Goal: Task Accomplishment & Management: Manage account settings

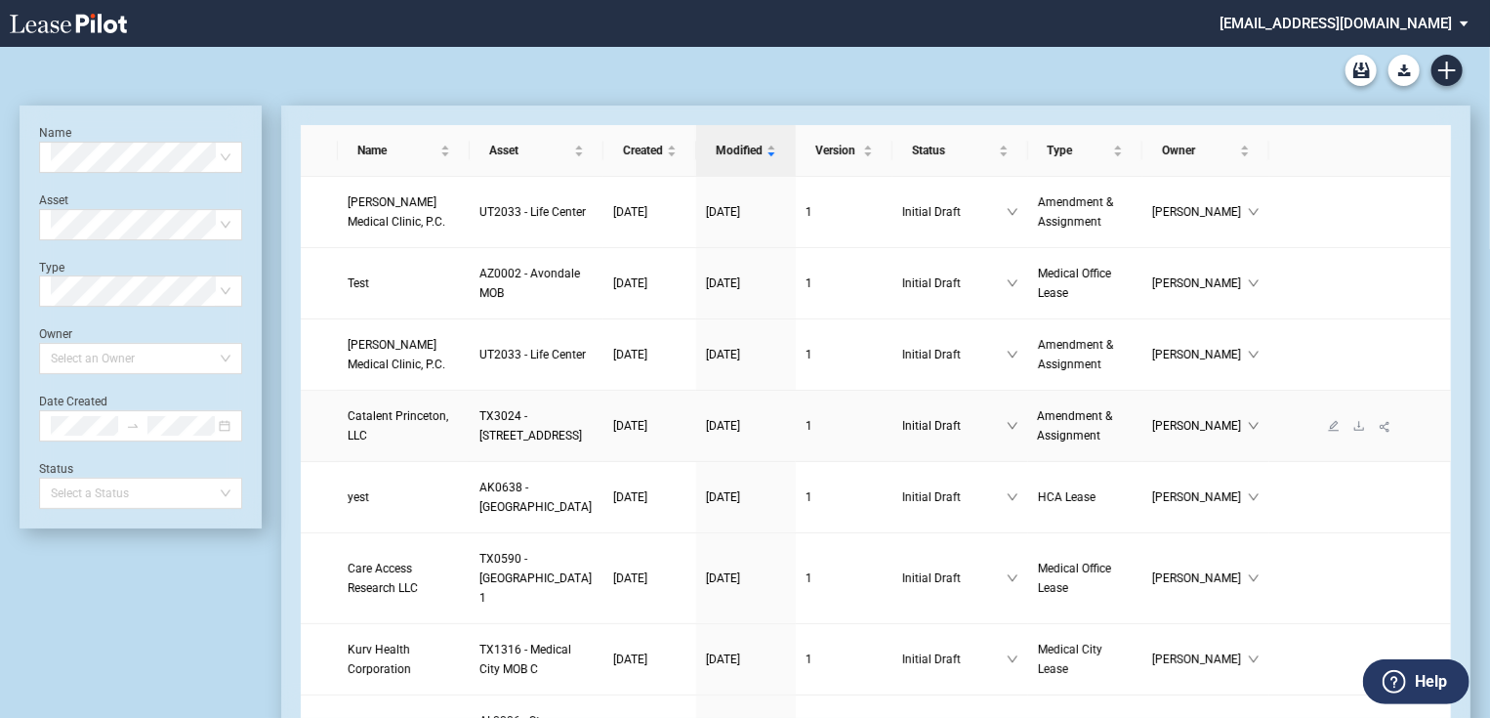
scroll to position [78, 0]
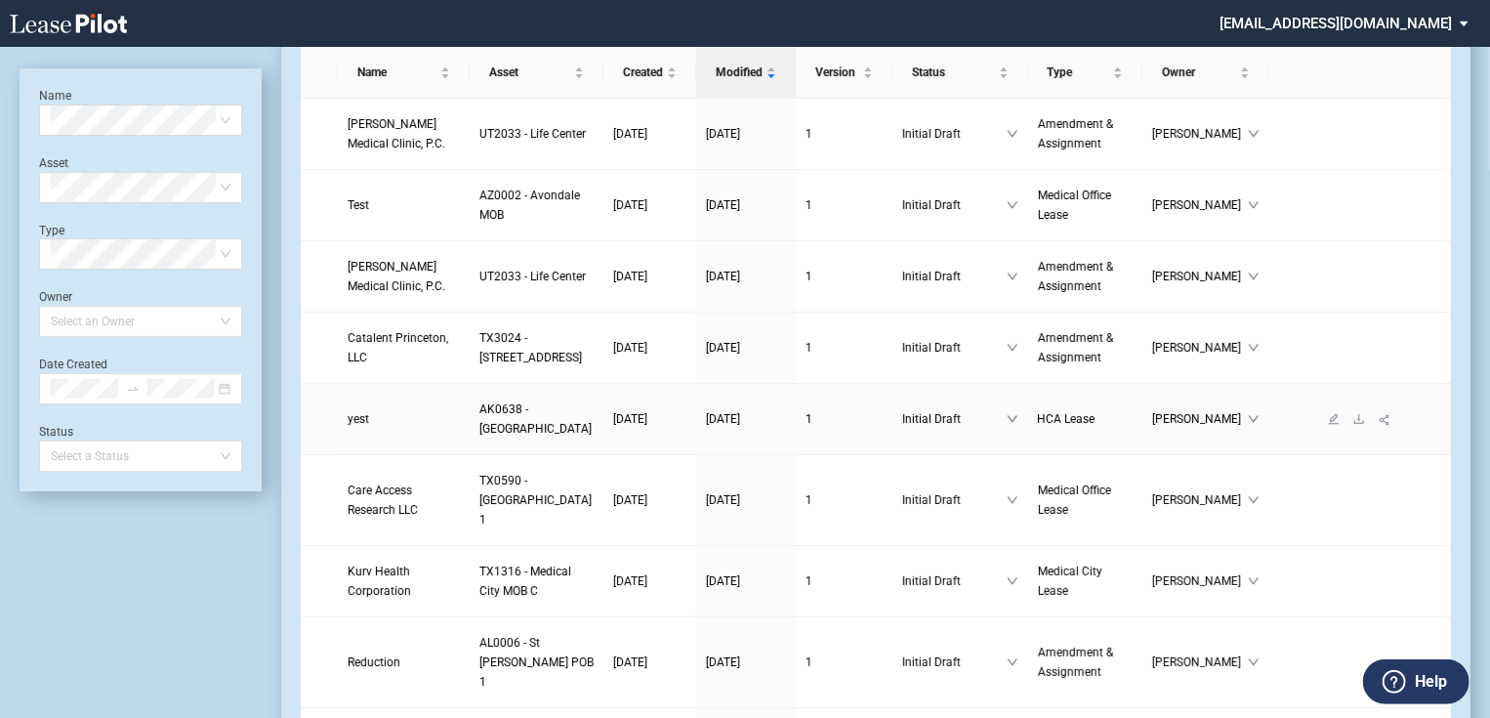
click at [443, 429] on link "yest" at bounding box center [404, 419] width 112 height 20
click at [479, 435] on span "AK0638 - [GEOGRAPHIC_DATA]" at bounding box center [535, 418] width 112 height 33
click at [377, 455] on td "yest" at bounding box center [404, 419] width 132 height 71
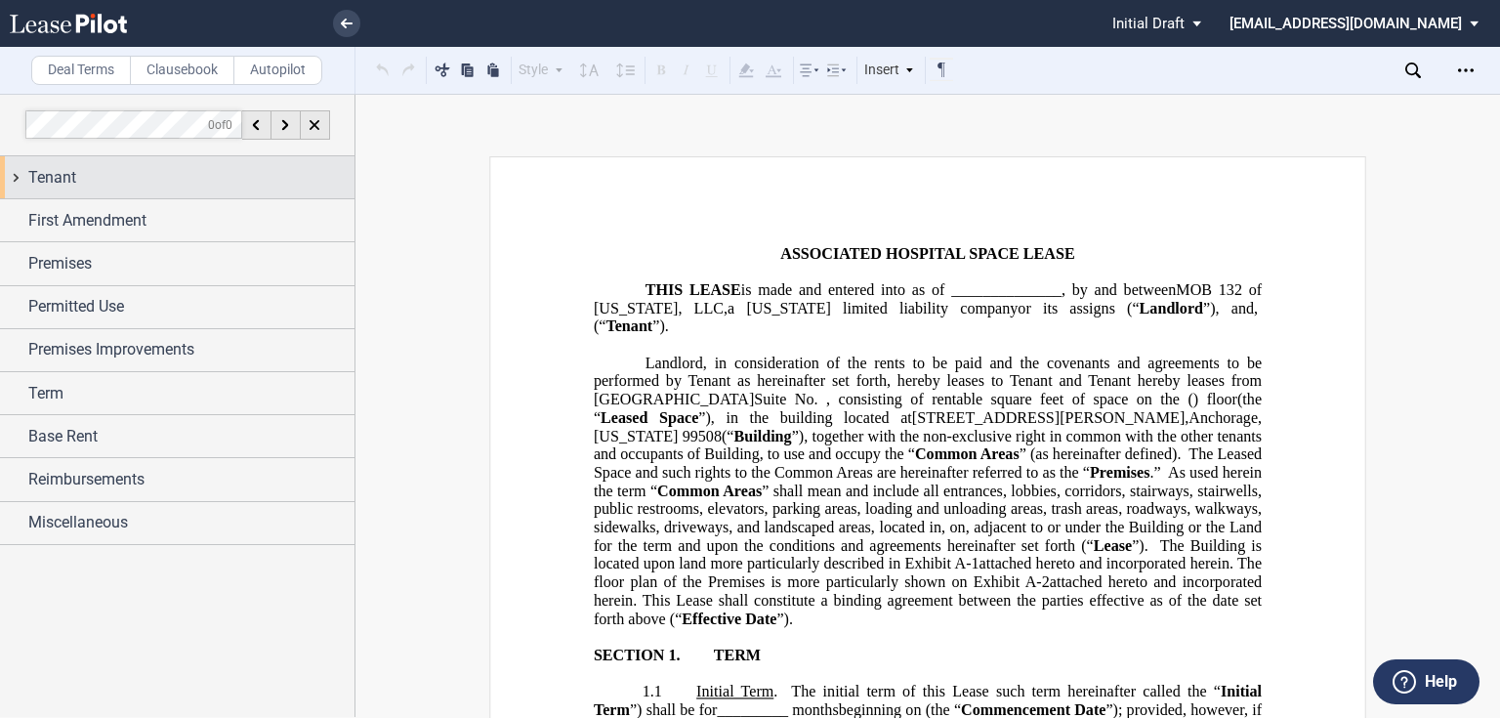
click at [125, 183] on div "Tenant" at bounding box center [191, 177] width 326 height 23
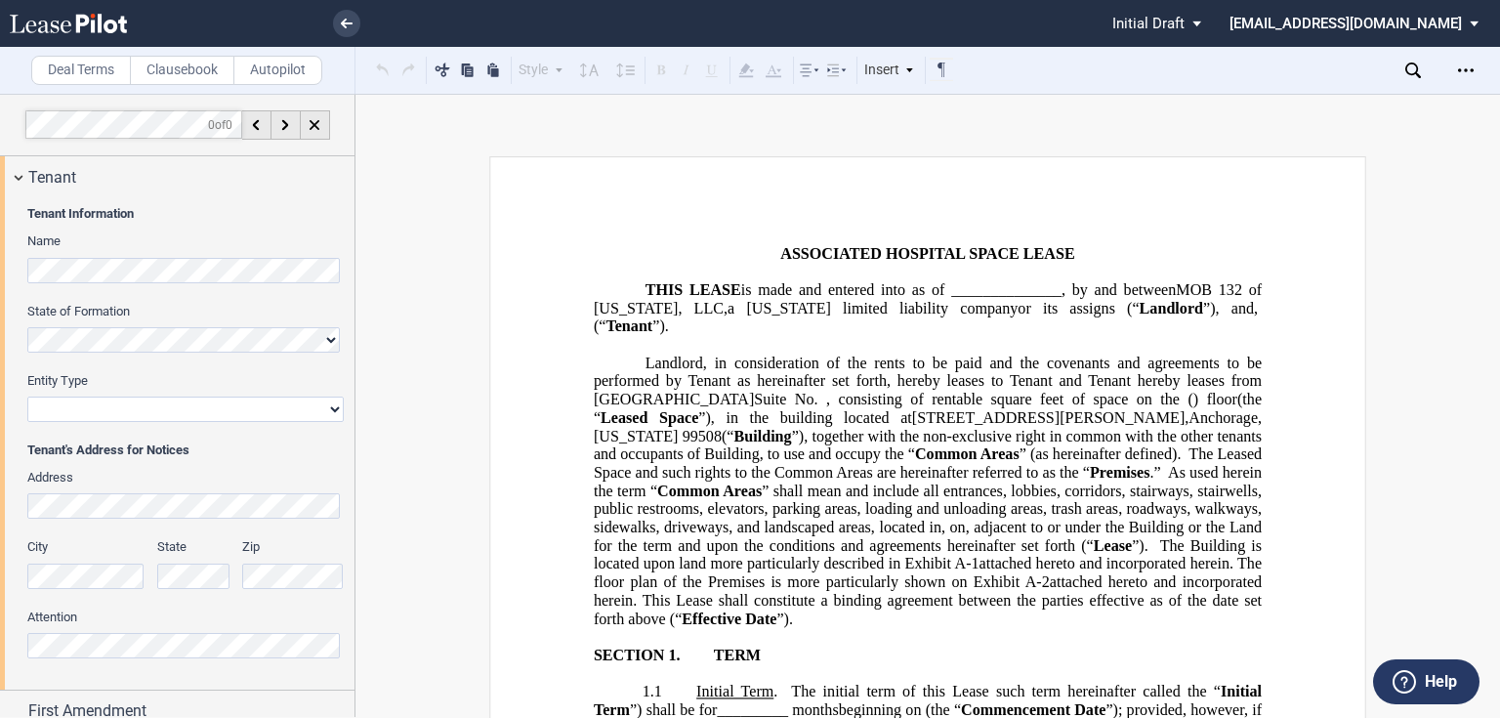
scroll to position [316, 0]
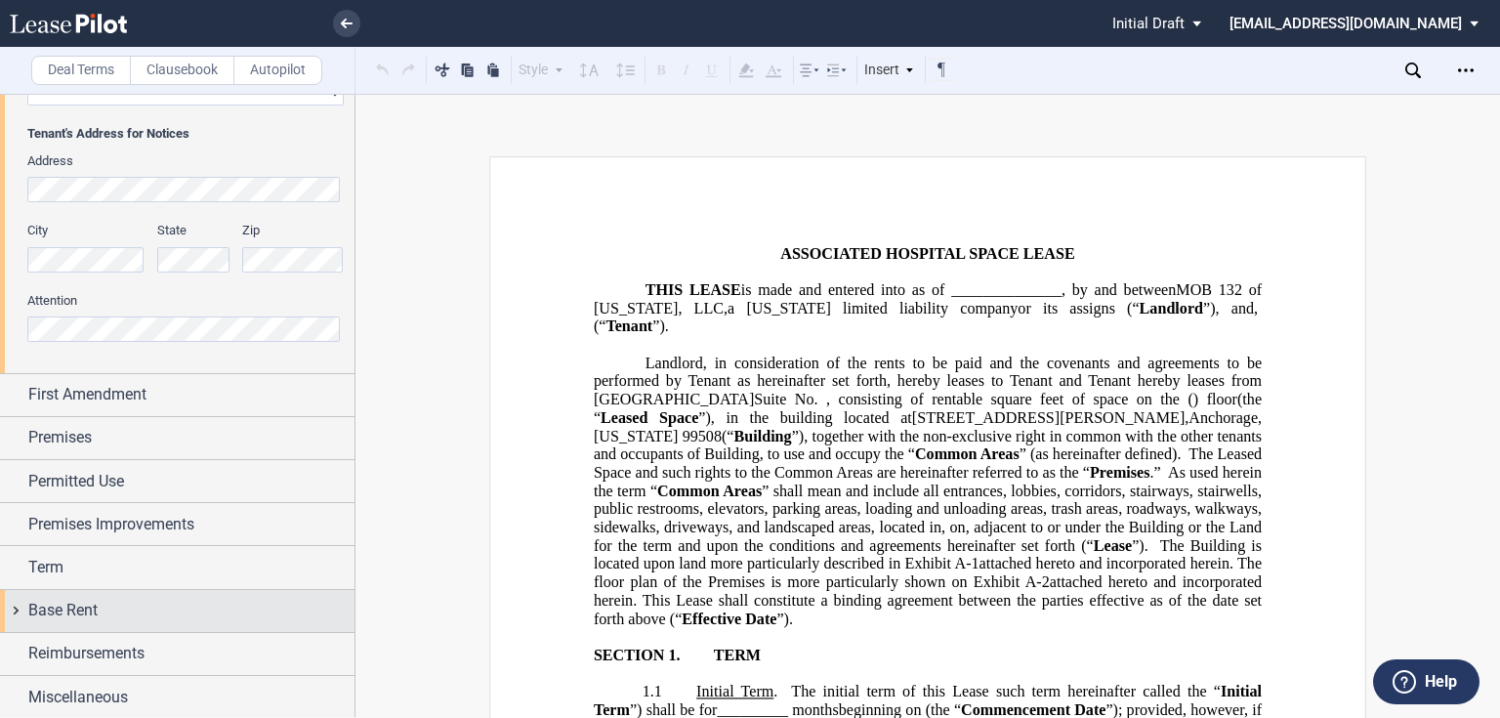
click at [81, 607] on span "Base Rent" at bounding box center [62, 609] width 69 height 23
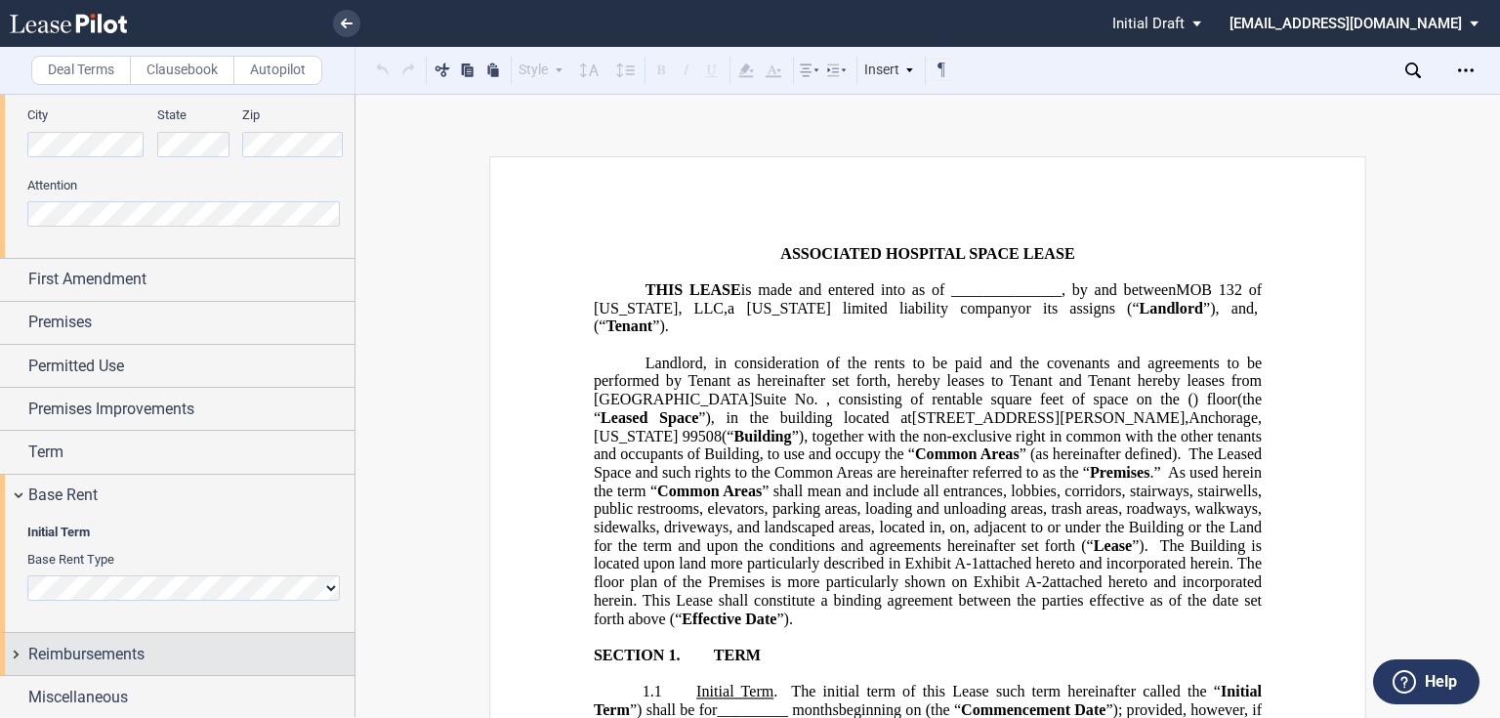
click at [82, 649] on span "Reimbursements" at bounding box center [86, 653] width 116 height 23
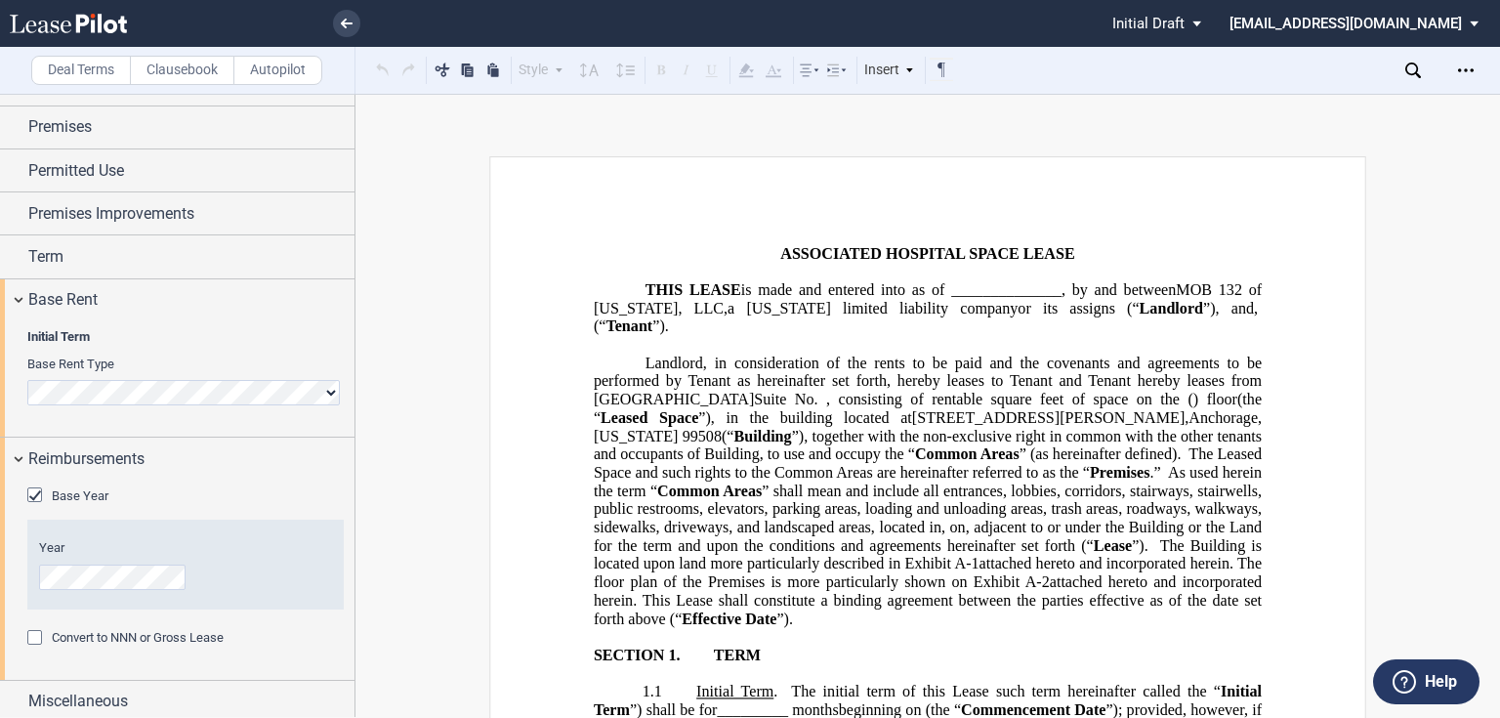
scroll to position [632, 0]
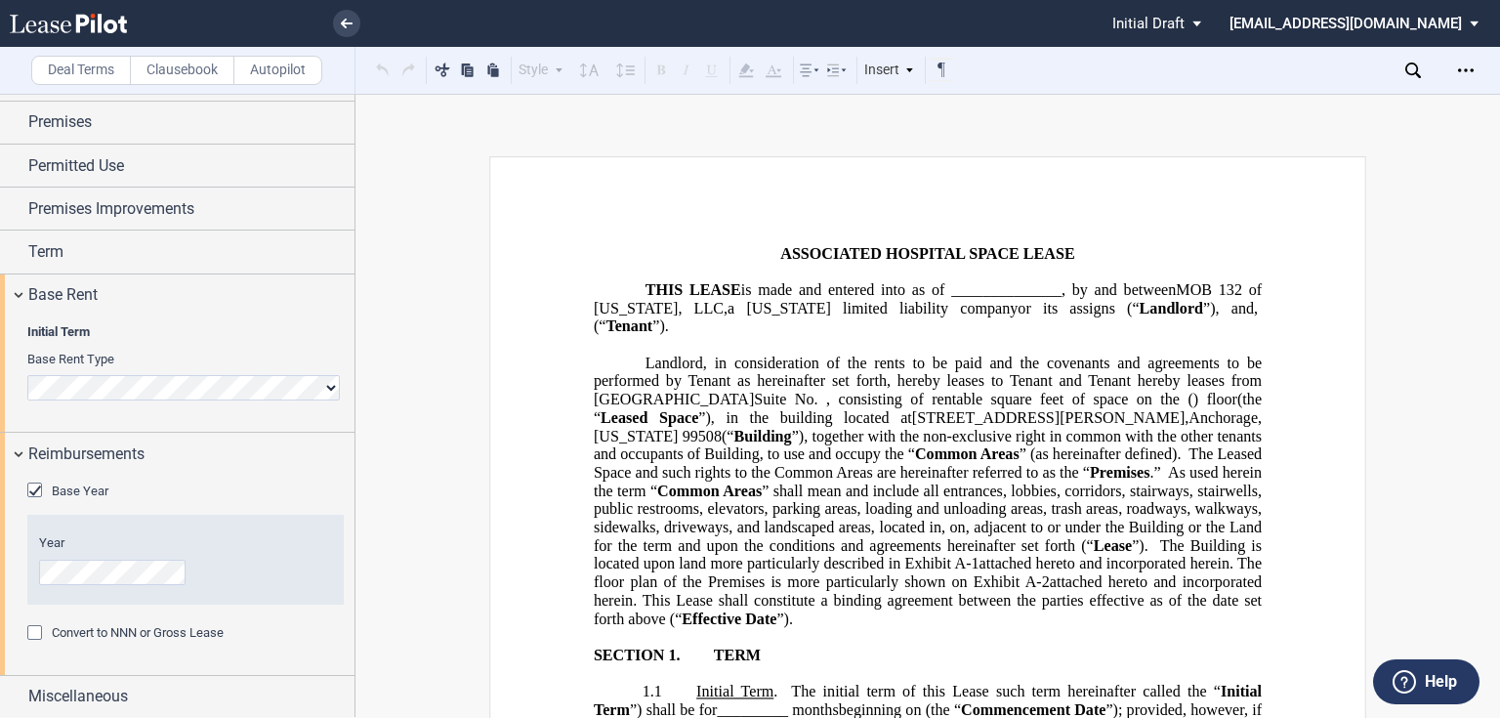
click at [47, 630] on div "Convert to NNN or Gross Lease" at bounding box center [37, 635] width 20 height 20
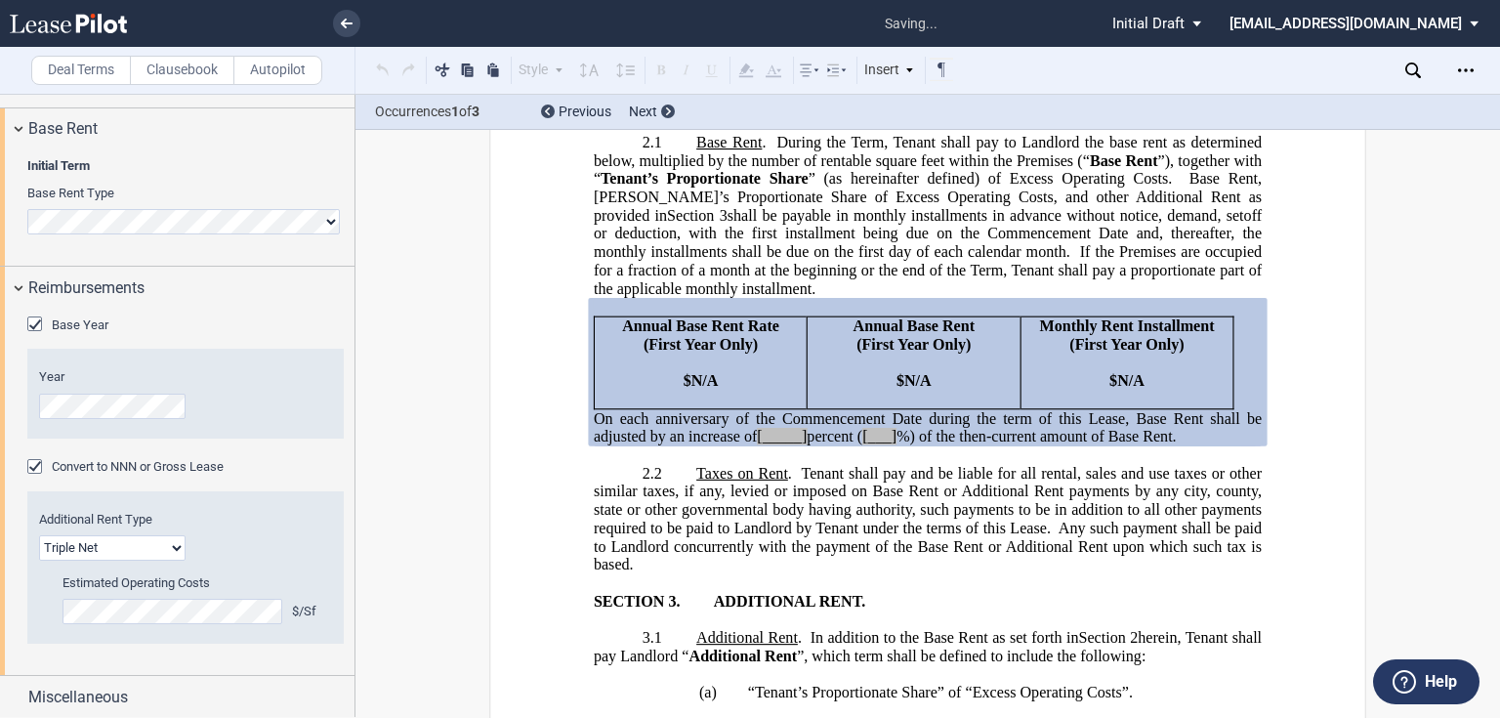
scroll to position [1067, 0]
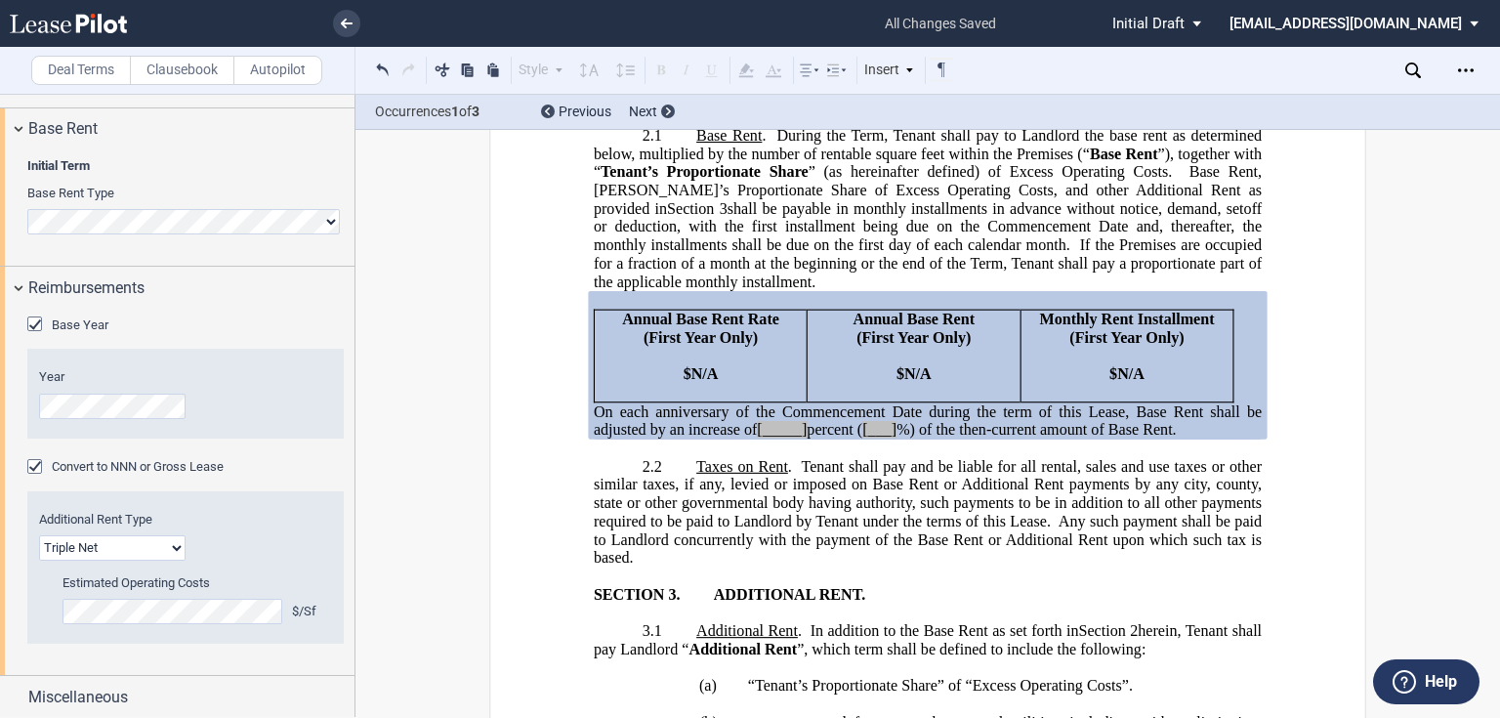
click at [83, 312] on div "Change Base Year Not Applicable in a Termination Change Base Year Not Applicabl…" at bounding box center [177, 492] width 354 height 366
click at [83, 320] on span "Base Year" at bounding box center [80, 324] width 57 height 15
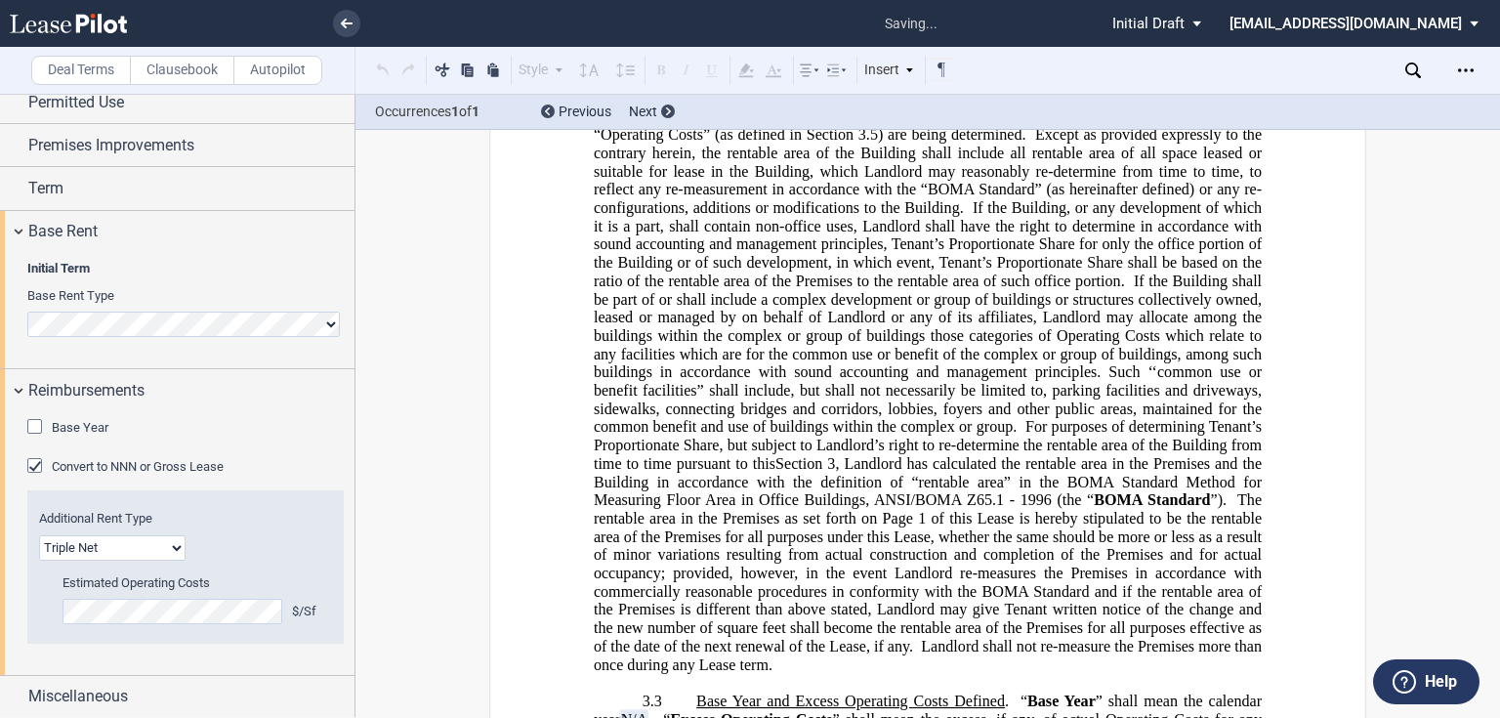
scroll to position [2202, 0]
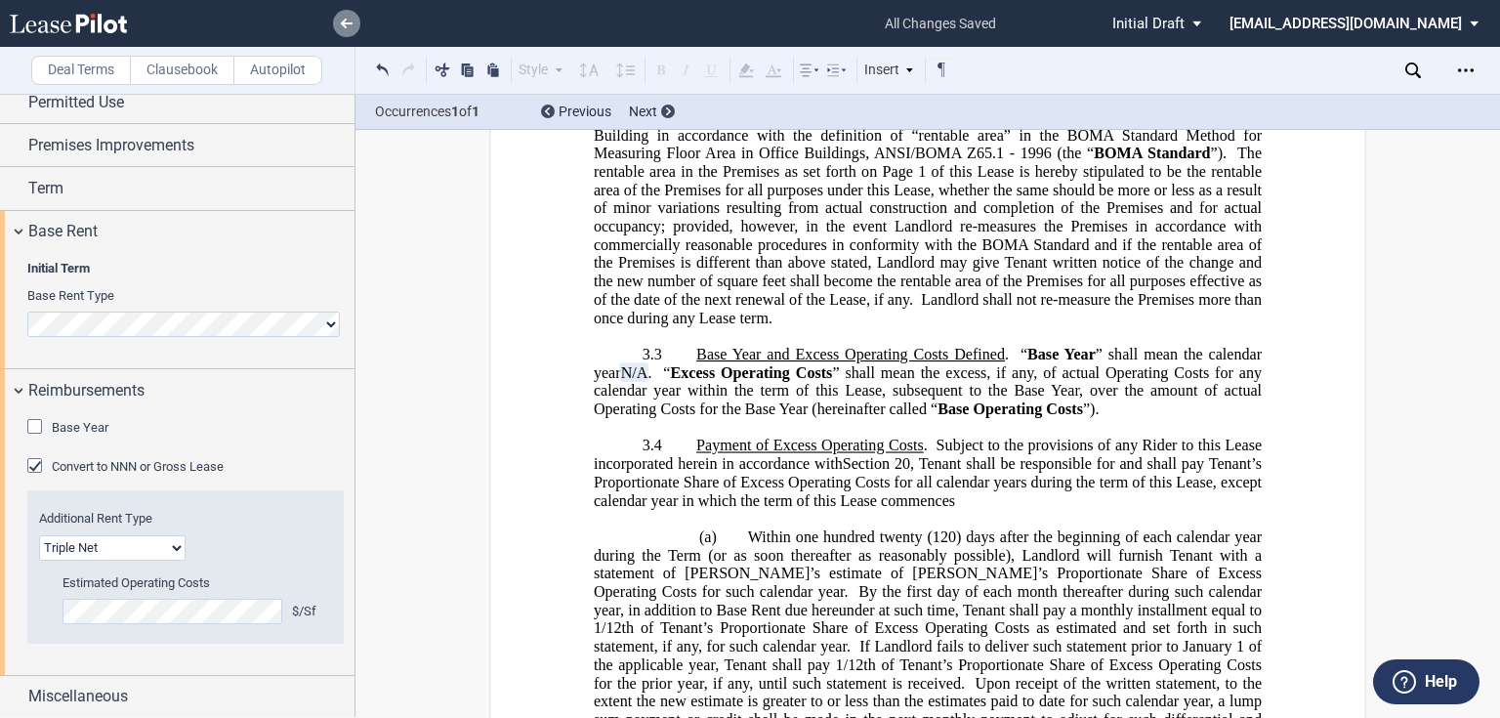
click at [345, 12] on link at bounding box center [346, 23] width 27 height 27
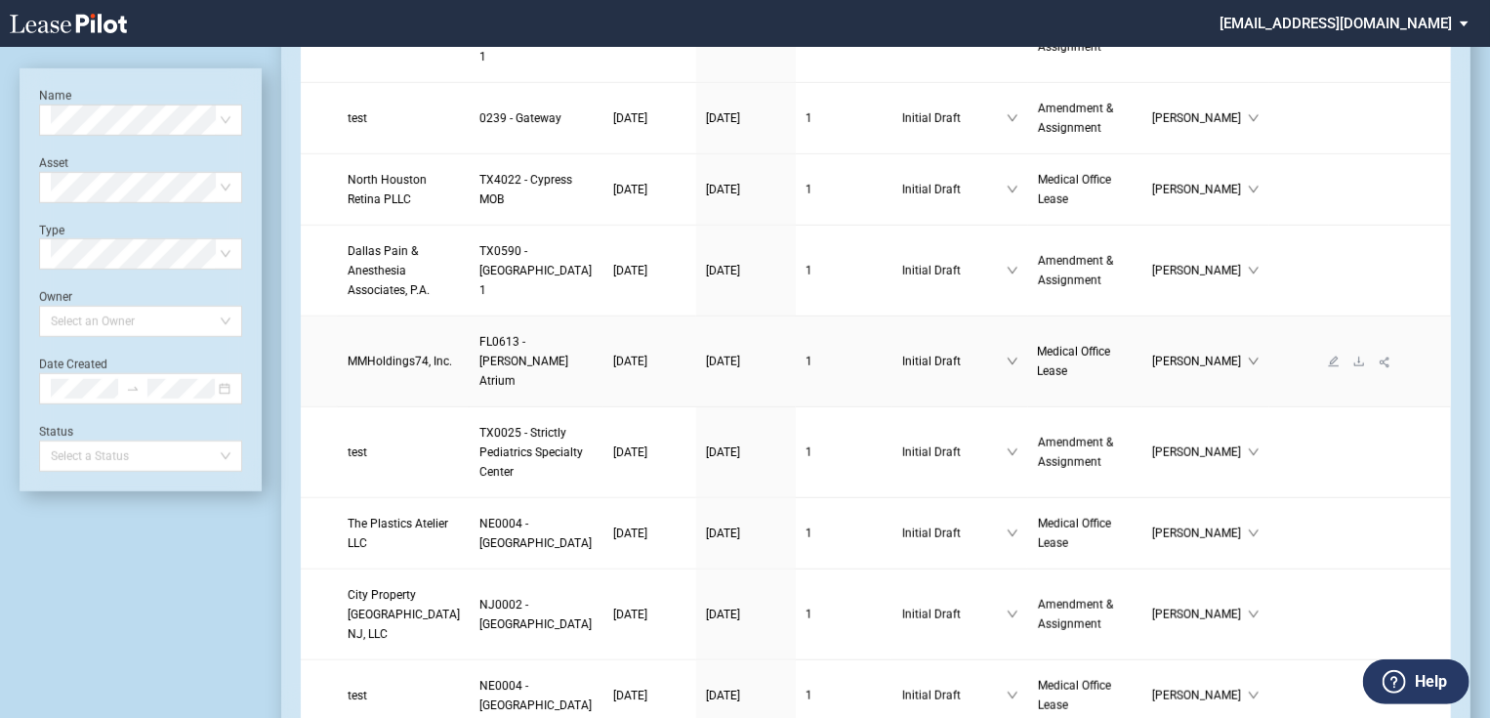
scroll to position [547, 0]
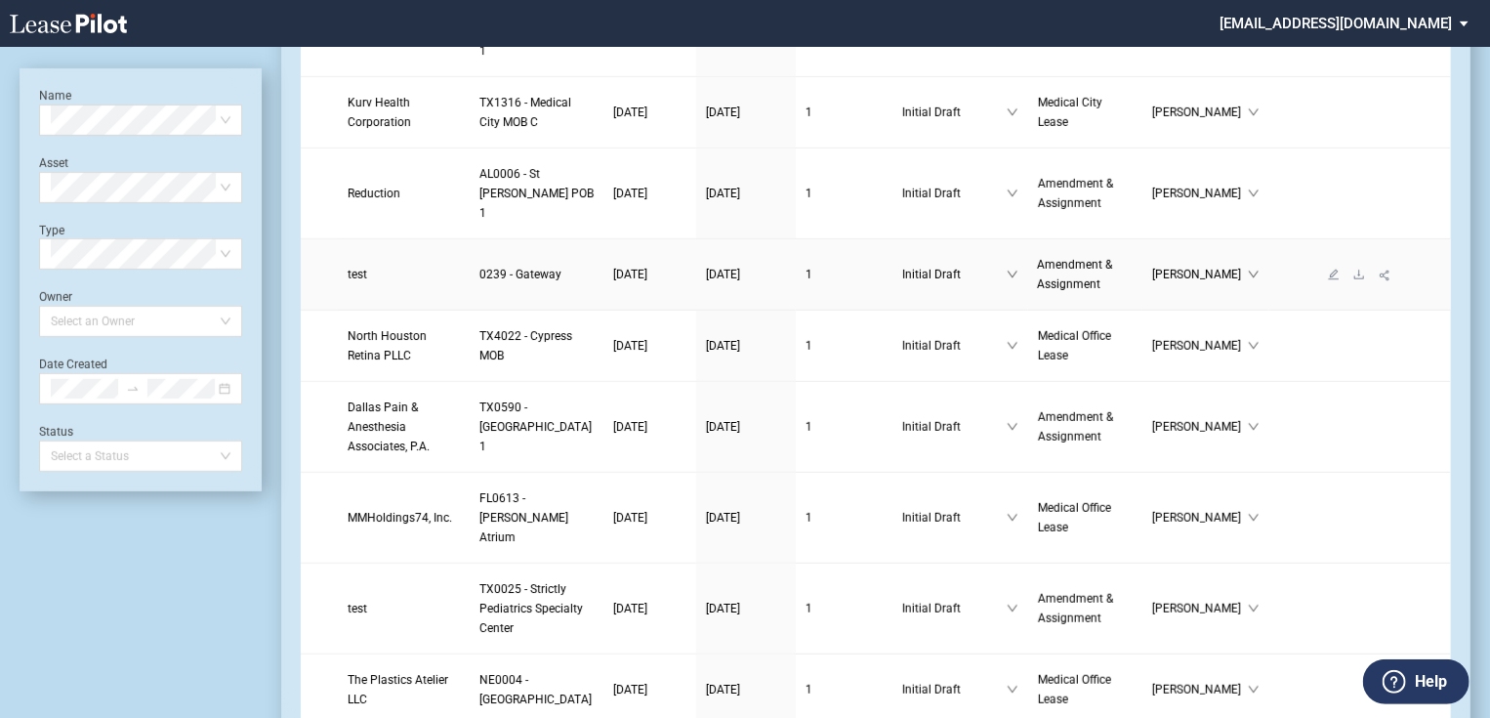
click at [352, 281] on span "test" at bounding box center [358, 275] width 20 height 14
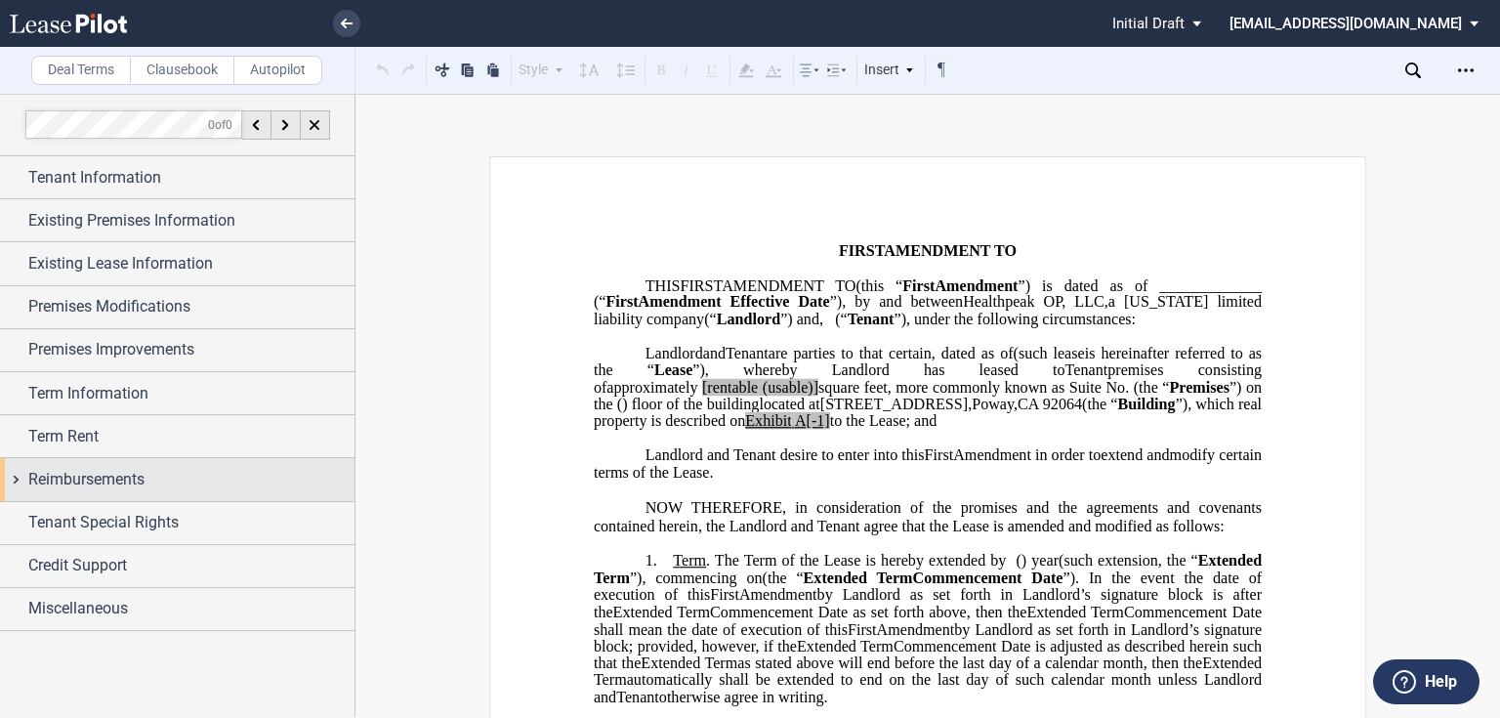
click at [144, 477] on span "Reimbursements" at bounding box center [86, 479] width 116 height 23
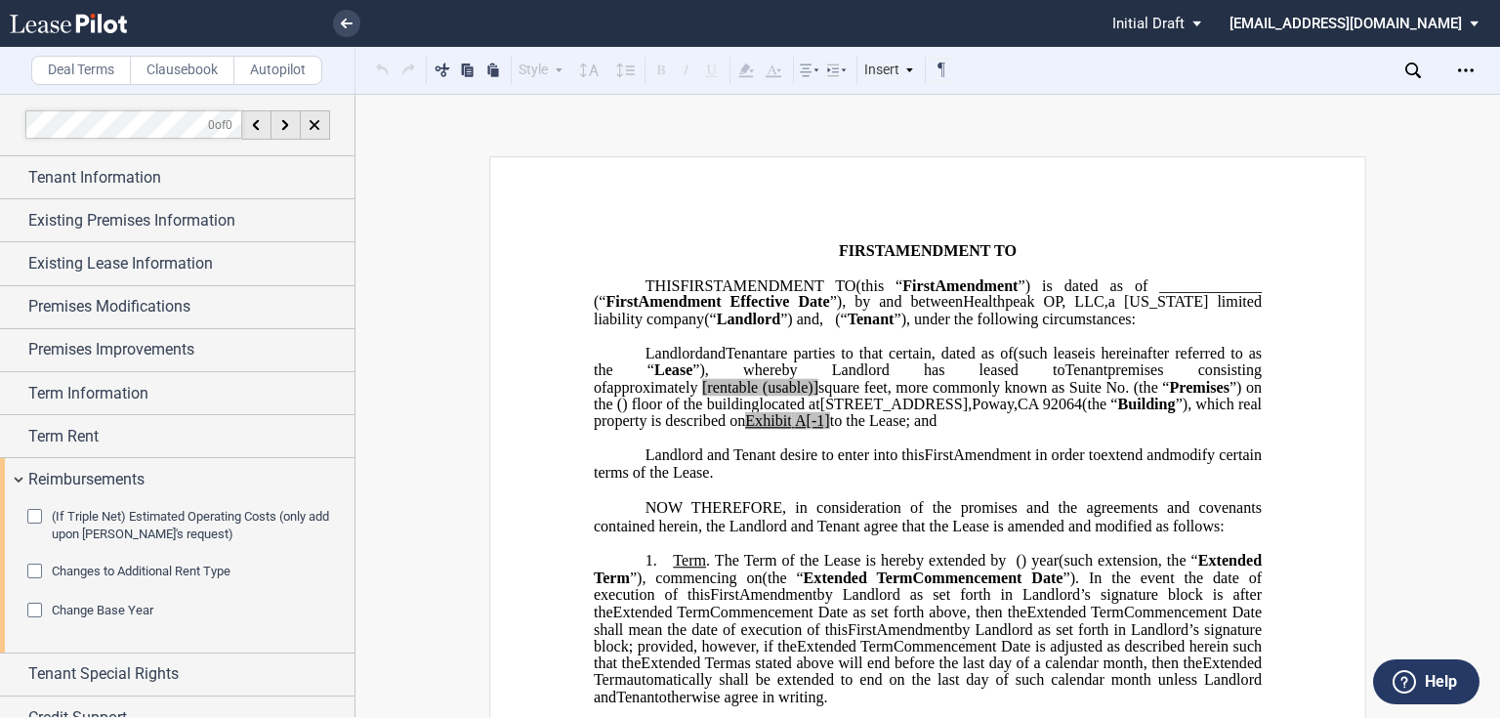
scroll to position [62, 0]
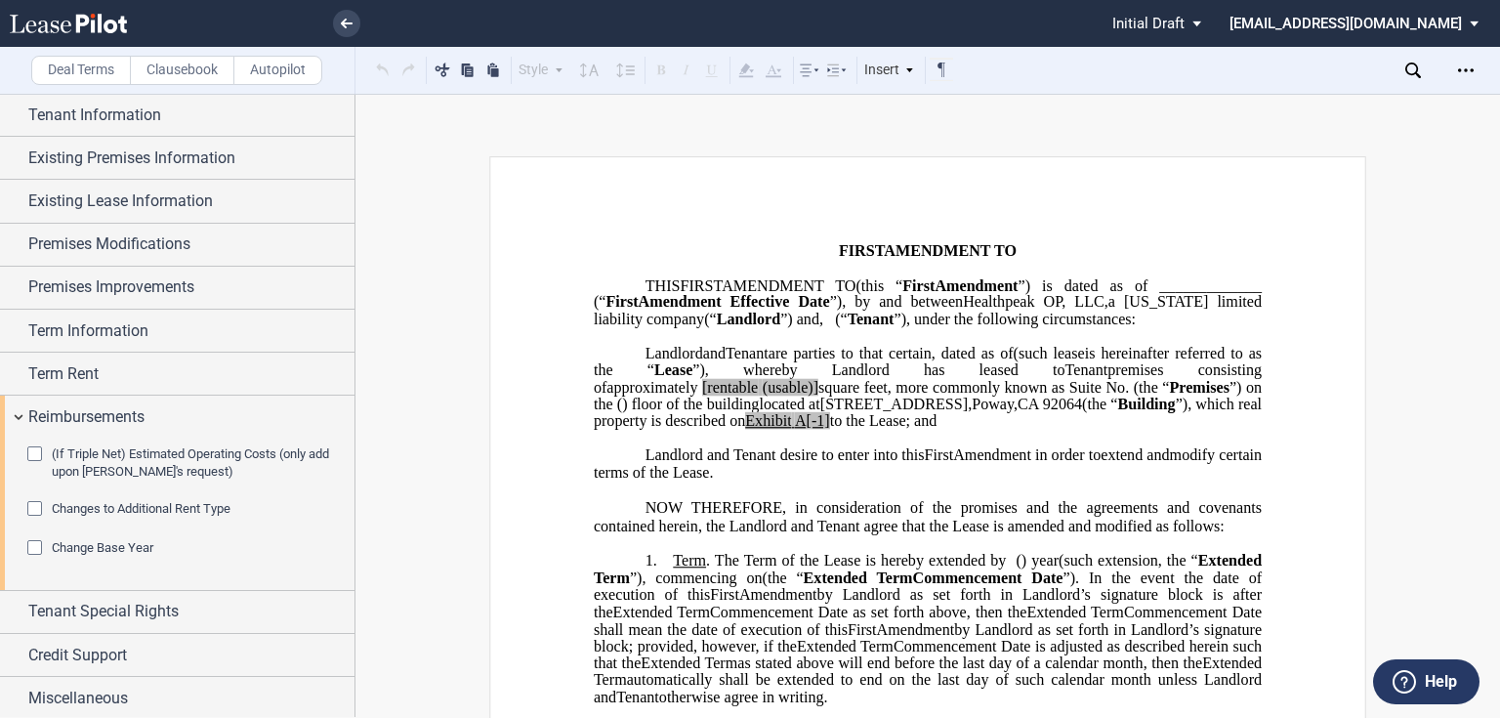
click at [34, 454] on div "(If Triple Net) Estimated Operating Costs (only add upon Tenant's request)" at bounding box center [37, 456] width 20 height 20
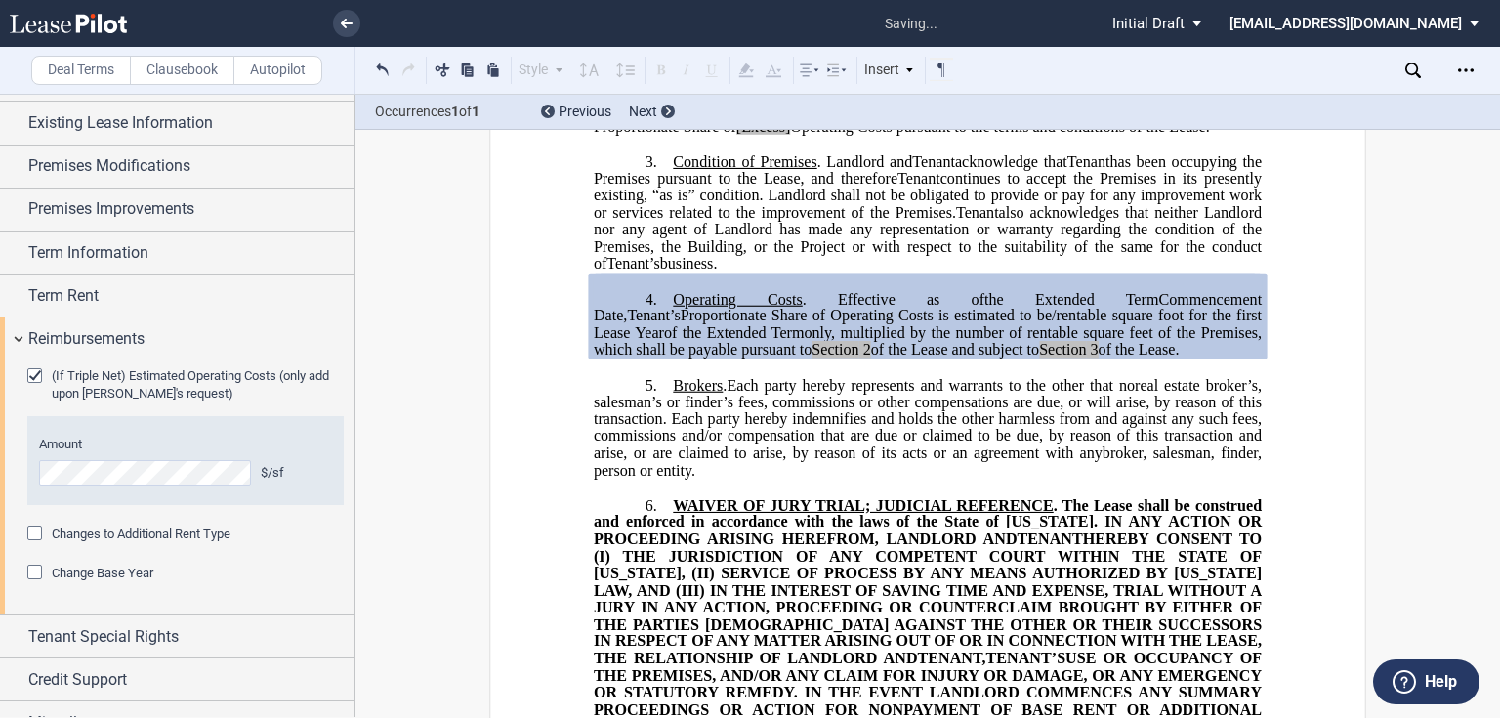
scroll to position [166, 0]
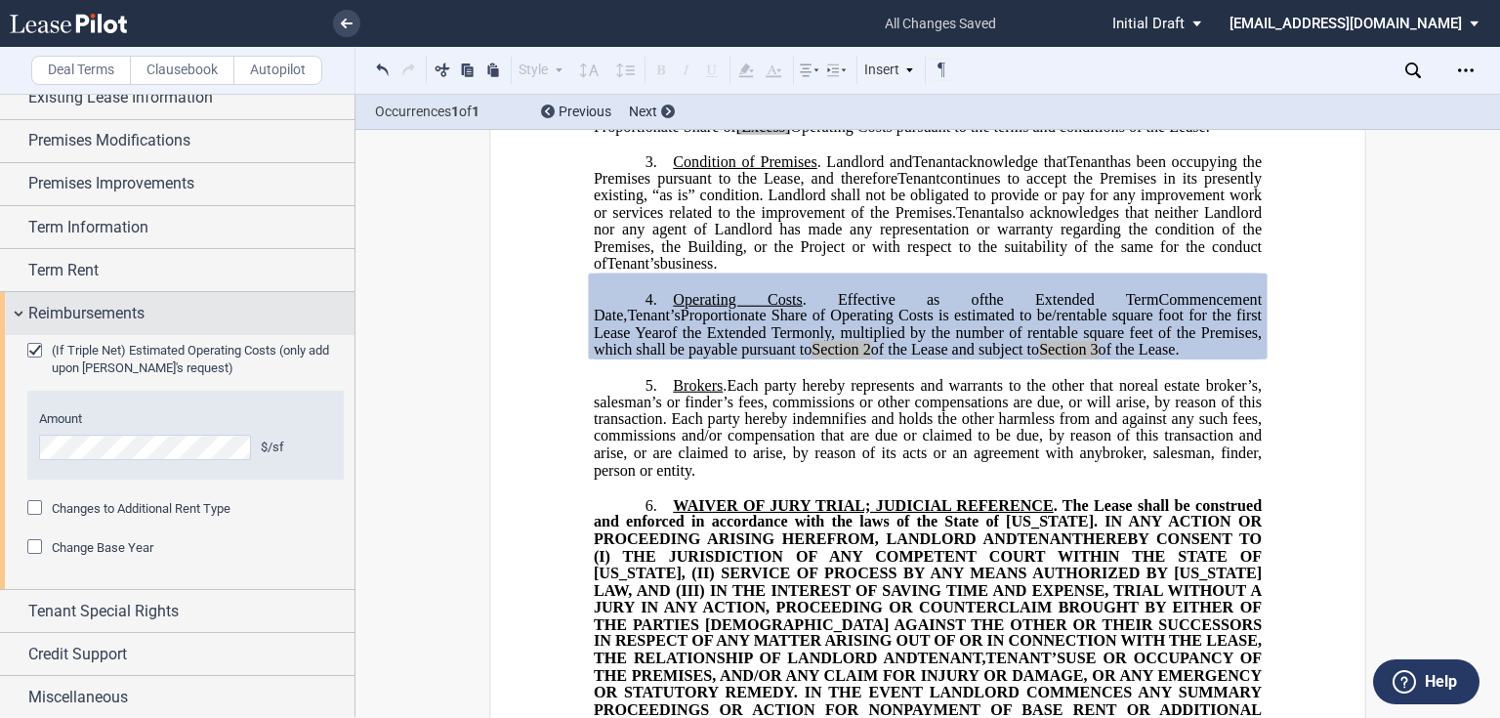
click at [27, 309] on div "Reimbursements" at bounding box center [177, 313] width 354 height 42
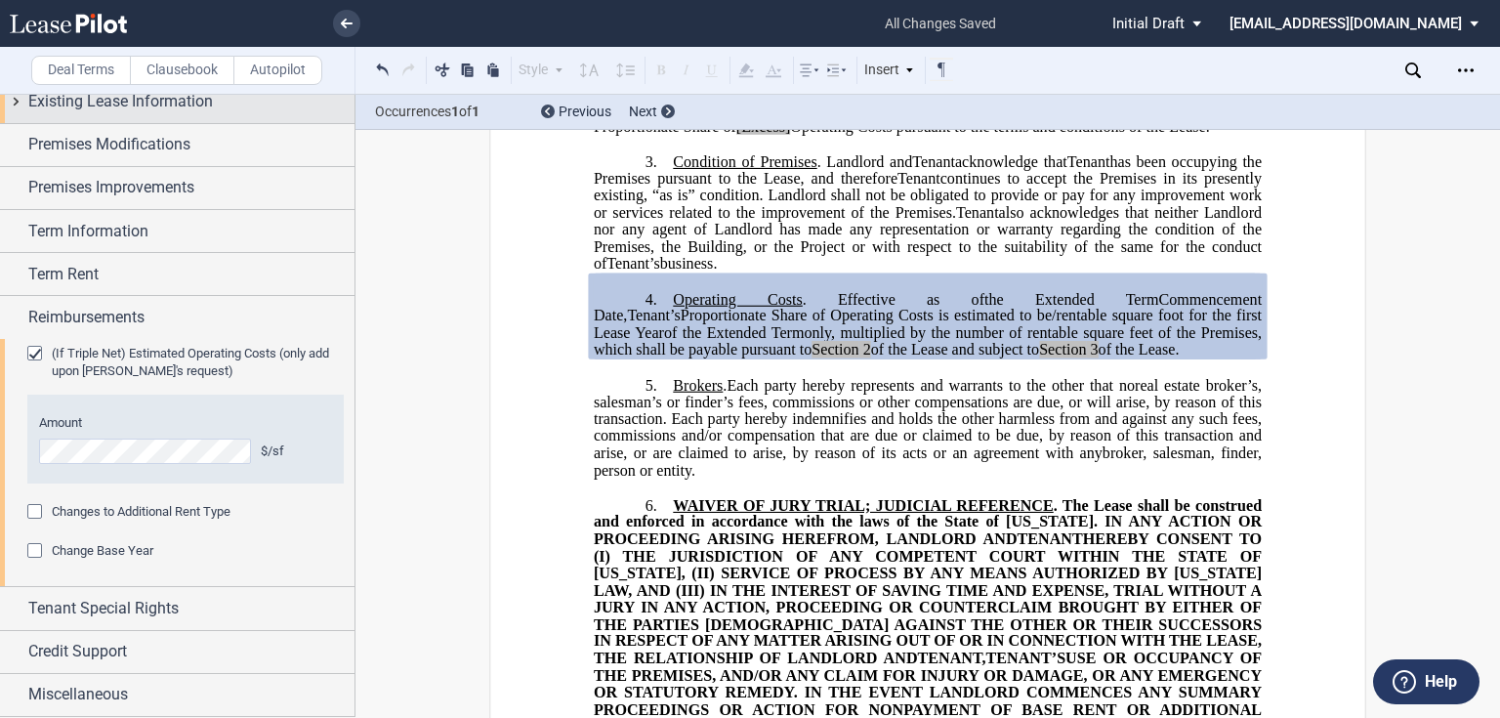
scroll to position [0, 0]
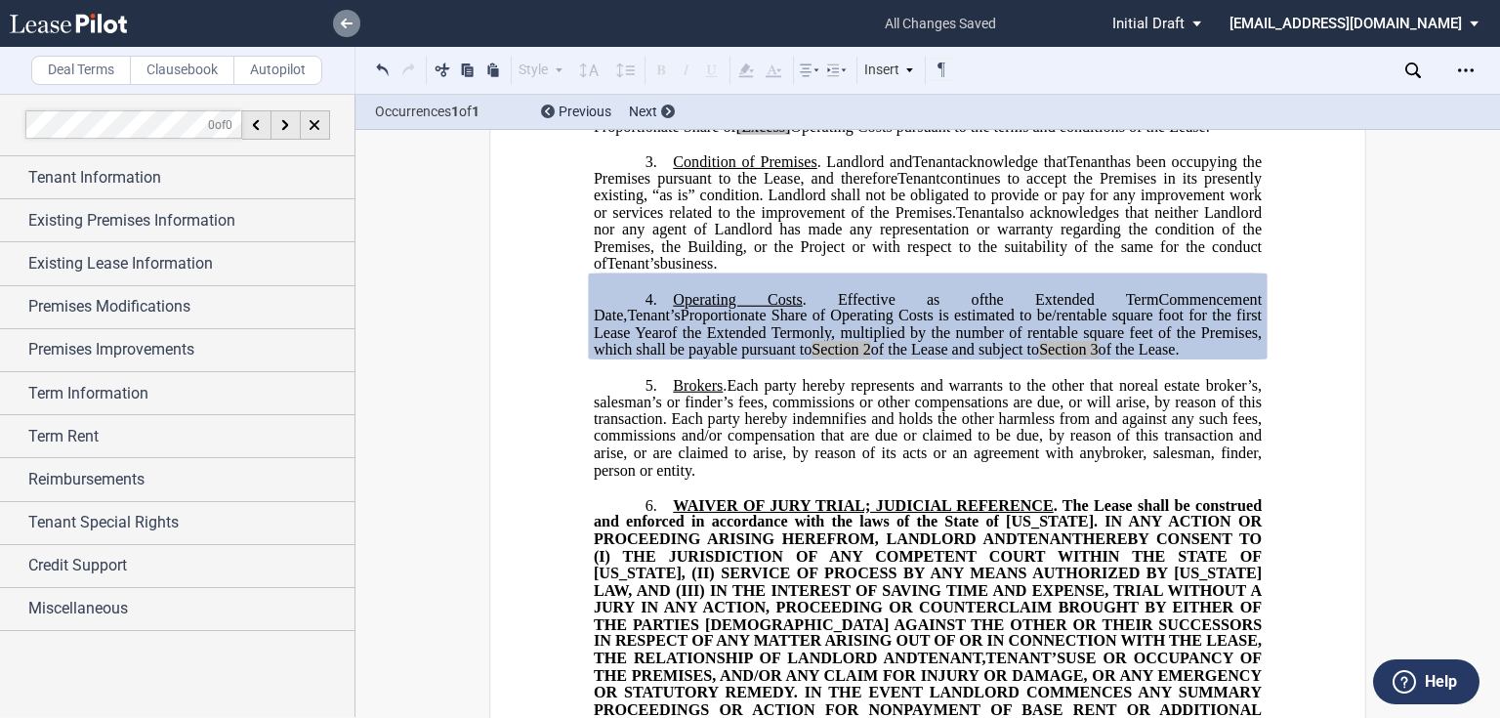
click at [351, 30] on link at bounding box center [346, 23] width 27 height 27
